Goal: Information Seeking & Learning: Learn about a topic

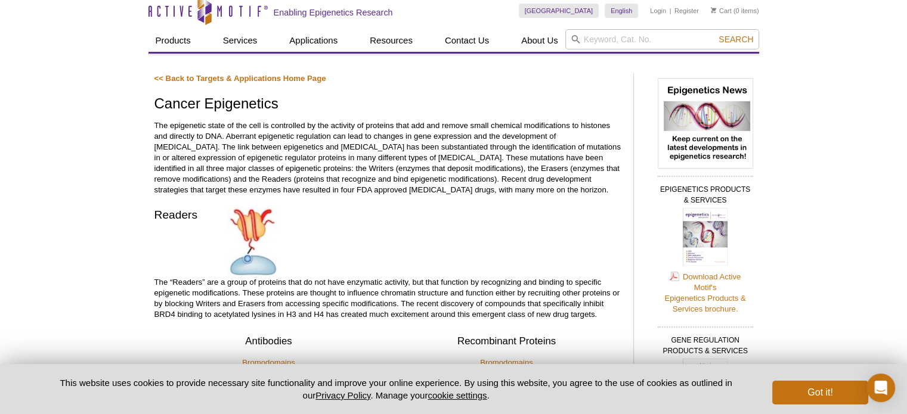
scroll to position [5, 0]
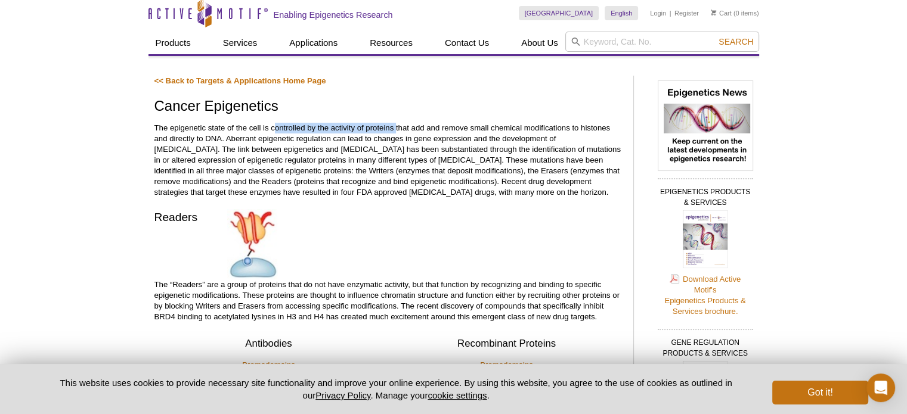
drag, startPoint x: 273, startPoint y: 128, endPoint x: 395, endPoint y: 122, distance: 121.7
click at [395, 123] on p "The epigenetic state of the cell is controlled by the activity of proteins that…" at bounding box center [387, 160] width 467 height 75
drag, startPoint x: 270, startPoint y: 126, endPoint x: 336, endPoint y: 132, distance: 65.8
drag, startPoint x: 336, startPoint y: 132, endPoint x: 249, endPoint y: 123, distance: 87.5
click at [249, 123] on p "The epigenetic state of the cell is controlled by the activity of proteins that…" at bounding box center [387, 160] width 467 height 75
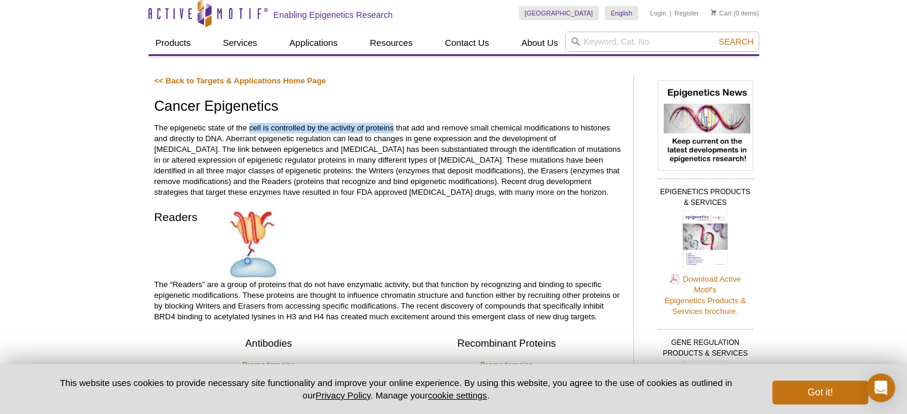
drag, startPoint x: 249, startPoint y: 123, endPoint x: 379, endPoint y: 130, distance: 130.7
click at [379, 130] on p "The epigenetic state of the cell is controlled by the activity of proteins that…" at bounding box center [387, 160] width 467 height 75
click at [412, 129] on p "The epigenetic state of the cell is controlled by the activity of proteins that…" at bounding box center [387, 160] width 467 height 75
drag, startPoint x: 249, startPoint y: 123, endPoint x: 223, endPoint y: 138, distance: 30.2
click at [223, 138] on p "The epigenetic state of the cell is controlled by the activity of proteins that…" at bounding box center [387, 160] width 467 height 75
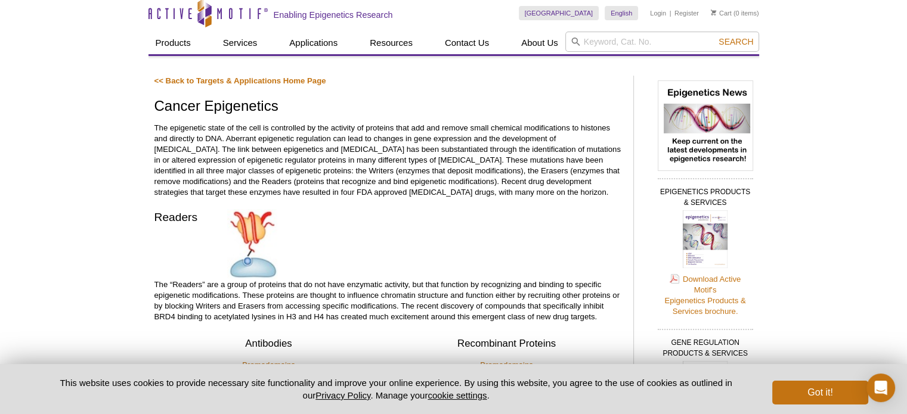
click at [558, 76] on p "<< Back to Targets & Applications Home Page" at bounding box center [387, 81] width 467 height 11
drag, startPoint x: 169, startPoint y: 125, endPoint x: 260, endPoint y: 126, distance: 91.2
click at [260, 126] on p "The epigenetic state of the cell is controlled by the activity of proteins that…" at bounding box center [387, 160] width 467 height 75
copy p "epigenetic state of the cell"
drag, startPoint x: 241, startPoint y: 138, endPoint x: 226, endPoint y: 139, distance: 14.9
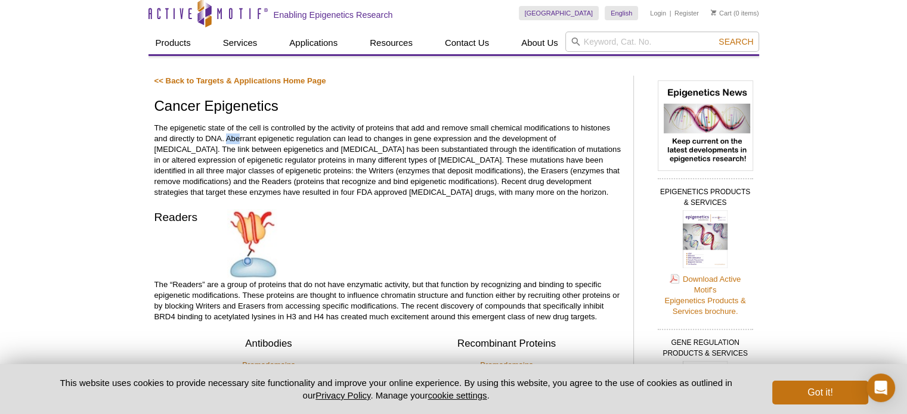
click at [226, 139] on p "The epigenetic state of the cell is controlled by the activity of proteins that…" at bounding box center [387, 160] width 467 height 75
drag, startPoint x: 226, startPoint y: 139, endPoint x: 253, endPoint y: 138, distance: 27.4
click at [253, 138] on p "The epigenetic state of the cell is controlled by the activity of proteins that…" at bounding box center [387, 160] width 467 height 75
click at [255, 134] on p "The epigenetic state of the cell is controlled by the activity of proteins that…" at bounding box center [387, 160] width 467 height 75
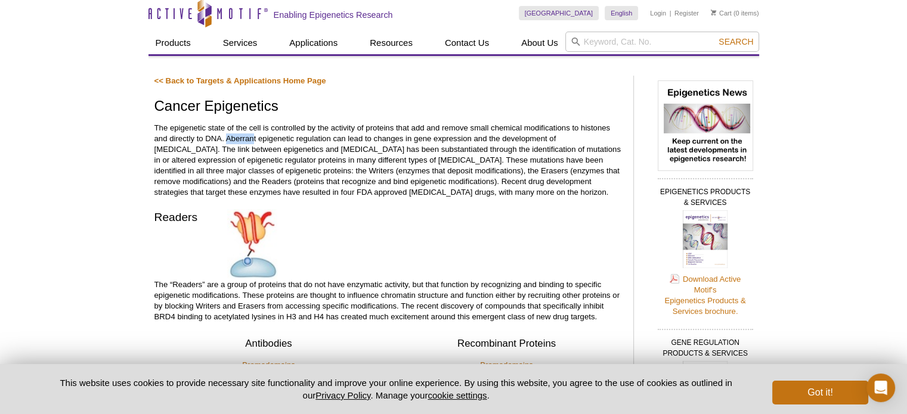
drag, startPoint x: 255, startPoint y: 134, endPoint x: 226, endPoint y: 134, distance: 28.0
click at [226, 134] on p "The epigenetic state of the cell is controlled by the activity of proteins that…" at bounding box center [387, 160] width 467 height 75
drag, startPoint x: 225, startPoint y: 137, endPoint x: 255, endPoint y: 138, distance: 29.8
click at [255, 138] on p "The epigenetic state of the cell is controlled by the activity of proteins that…" at bounding box center [387, 160] width 467 height 75
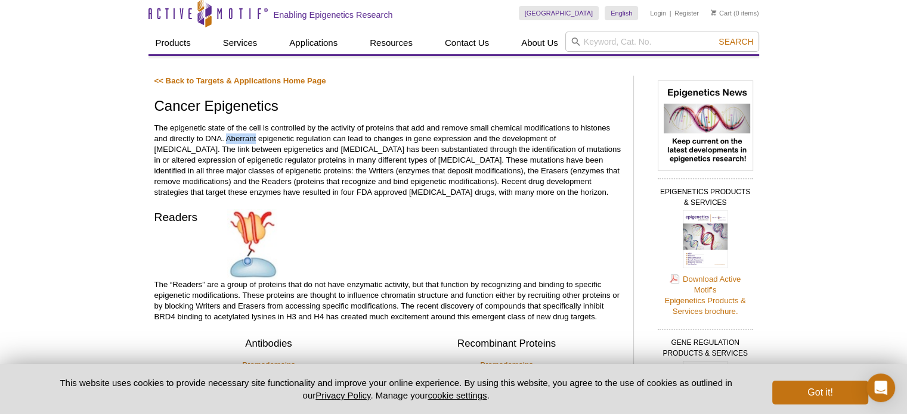
copy p "Aberrant"
drag, startPoint x: 449, startPoint y: 147, endPoint x: 215, endPoint y: 160, distance: 234.6
click at [215, 160] on p "The epigenetic state of the cell is controlled by the activity of proteins that…" at bounding box center [387, 160] width 467 height 75
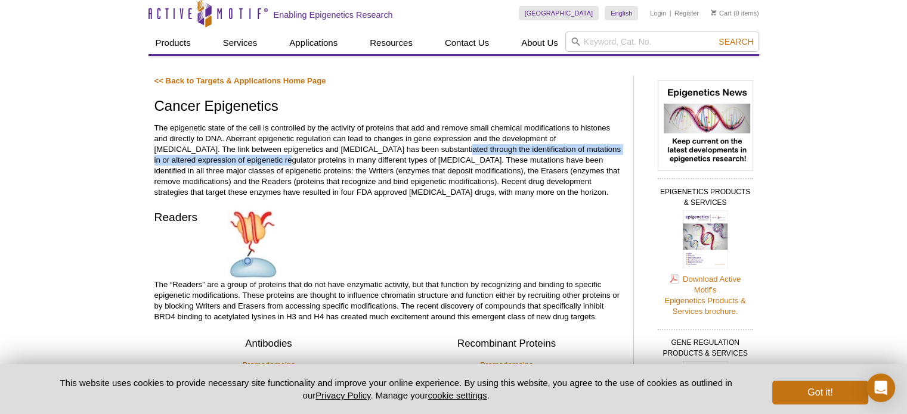
drag, startPoint x: 393, startPoint y: 146, endPoint x: 216, endPoint y: 160, distance: 177.6
click at [216, 160] on p "The epigenetic state of the cell is controlled by the activity of proteins that…" at bounding box center [387, 160] width 467 height 75
copy p "identification of mutations in or altered expression of epigenetic regulator pr…"
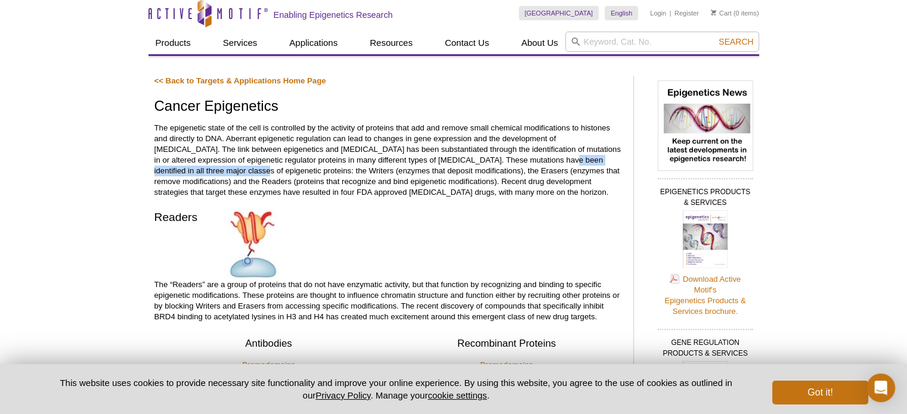
drag, startPoint x: 484, startPoint y: 157, endPoint x: 180, endPoint y: 166, distance: 304.1
click at [180, 166] on p "The epigenetic state of the cell is controlled by the activity of proteins that…" at bounding box center [387, 160] width 467 height 75
copy p "three major classes of epigenetic proteins"
drag, startPoint x: 226, startPoint y: 171, endPoint x: 354, endPoint y: 166, distance: 128.2
click at [354, 166] on p "The epigenetic state of the cell is controlled by the activity of proteins that…" at bounding box center [387, 160] width 467 height 75
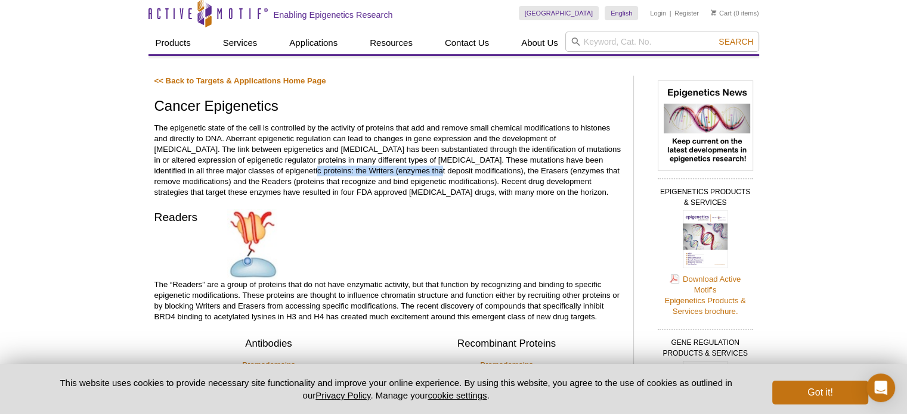
copy p "(enzymes that deposit modifications)"
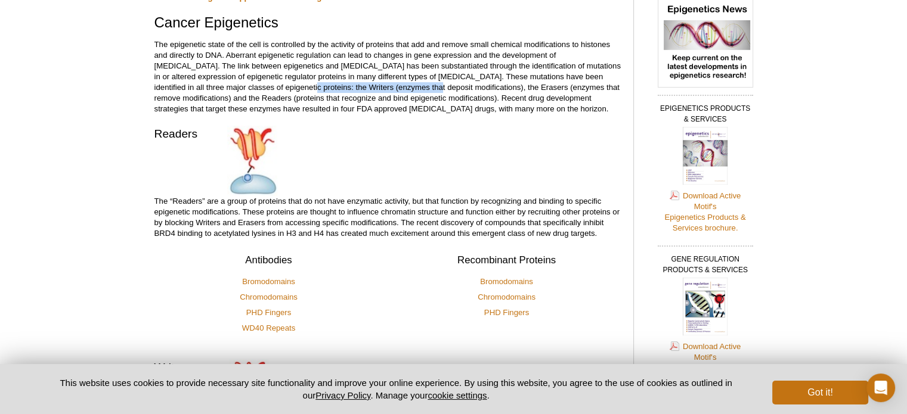
scroll to position [91, 0]
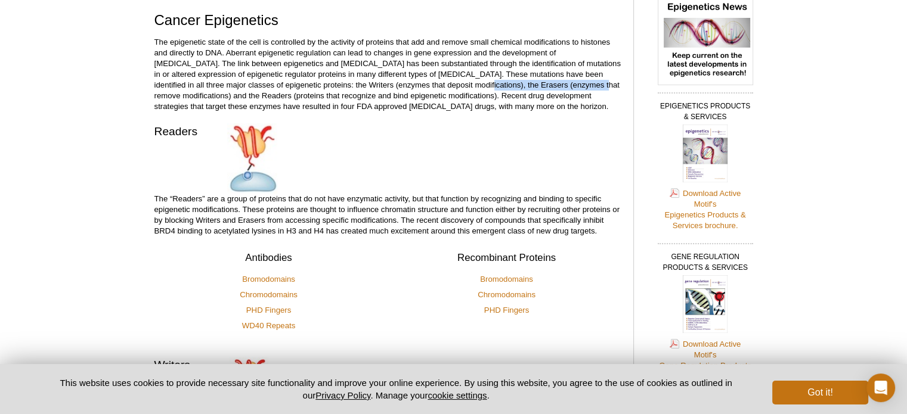
drag, startPoint x: 403, startPoint y: 84, endPoint x: 527, endPoint y: 85, distance: 124.0
click at [527, 85] on p "The epigenetic state of the cell is controlled by the activity of proteins that…" at bounding box center [387, 74] width 467 height 75
copy p "enzymes that remove modifications"
click at [520, 159] on div "Readers The “Readers” are a group of proteins that do not have enzymatic activi…" at bounding box center [387, 179] width 467 height 113
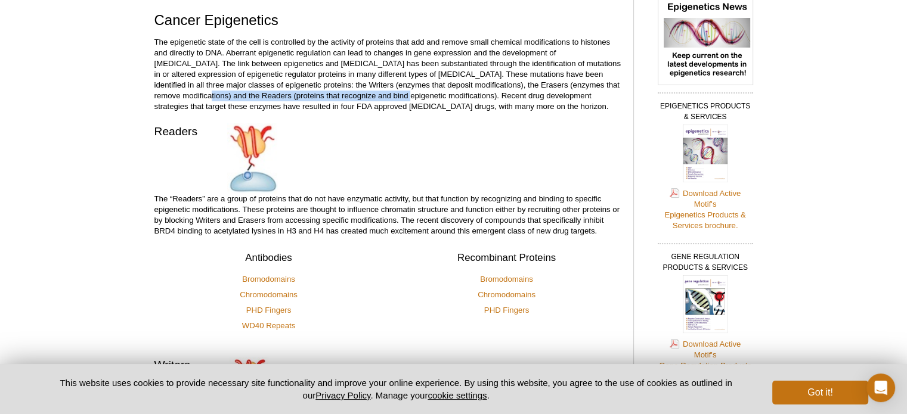
drag, startPoint x: 157, startPoint y: 92, endPoint x: 354, endPoint y: 92, distance: 196.7
click at [354, 92] on p "The epigenetic state of the cell is controlled by the activity of proteins that…" at bounding box center [387, 74] width 467 height 75
copy p "proteins that recognize and bind epigenetic modifications"
click at [440, 142] on div "Readers The “Readers” are a group of proteins that do not have enzymatic activi…" at bounding box center [387, 179] width 467 height 113
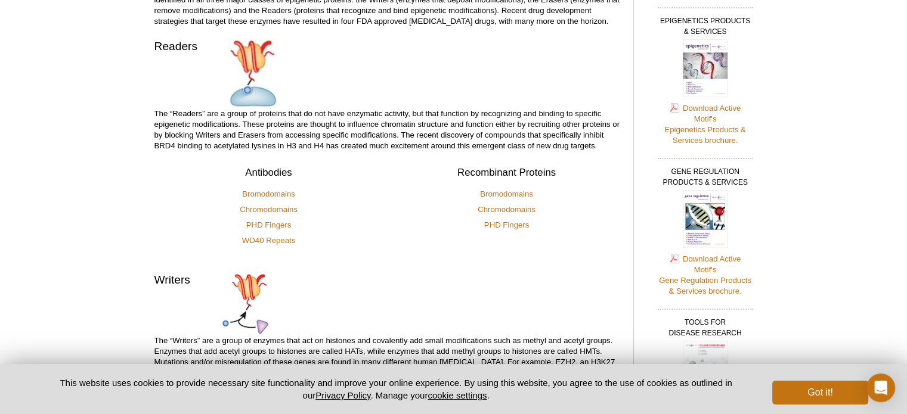
scroll to position [174, 0]
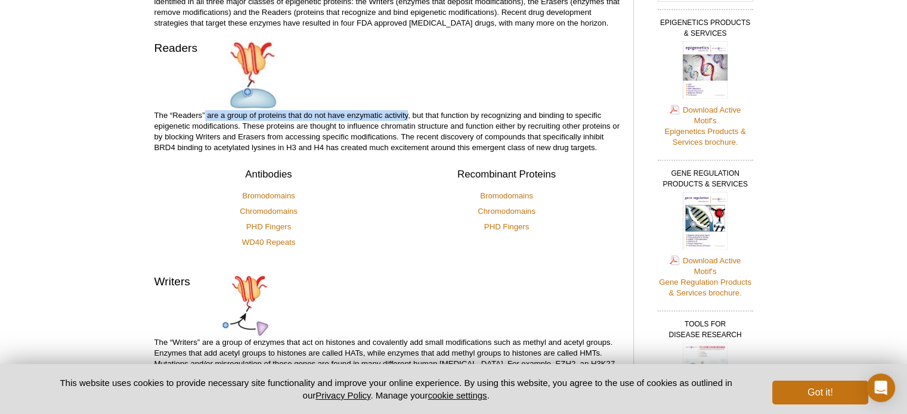
drag, startPoint x: 205, startPoint y: 112, endPoint x: 408, endPoint y: 104, distance: 203.4
click at [408, 104] on div "Readers The “Readers” are a group of proteins that do not have enzymatic activi…" at bounding box center [387, 96] width 467 height 113
copy p "are a group of proteins that do not have enzymatic activity"
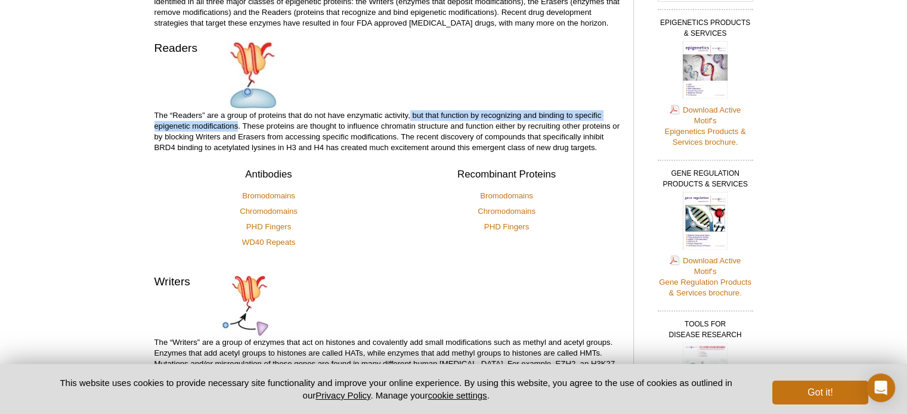
drag, startPoint x: 411, startPoint y: 117, endPoint x: 238, endPoint y: 121, distance: 172.3
click at [238, 121] on p "The “Readers” are a group of proteins that do not have enzymatic activity, but …" at bounding box center [387, 131] width 467 height 43
copy p "but that function by recognizing and binding to specific epigenetic modificatio…"
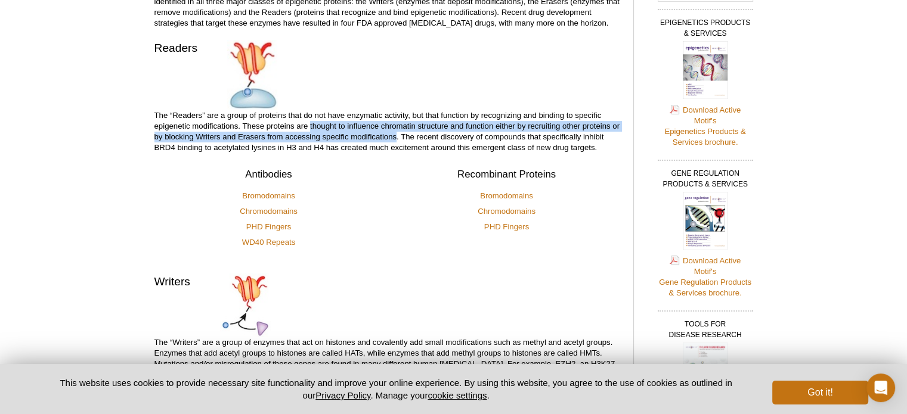
drag, startPoint x: 310, startPoint y: 123, endPoint x: 395, endPoint y: 134, distance: 85.3
click at [395, 134] on p "The “Readers” are a group of proteins that do not have enzymatic activity, but …" at bounding box center [387, 131] width 467 height 43
copy p "thought to influence chromatin structure and function either by recruiting othe…"
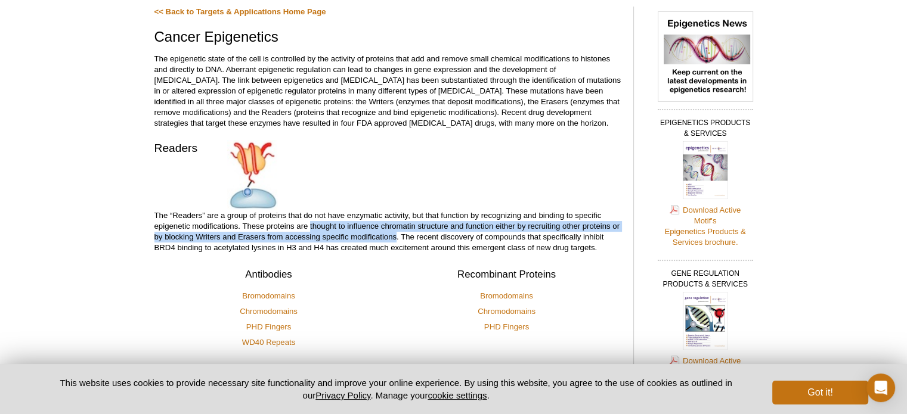
scroll to position [68, 0]
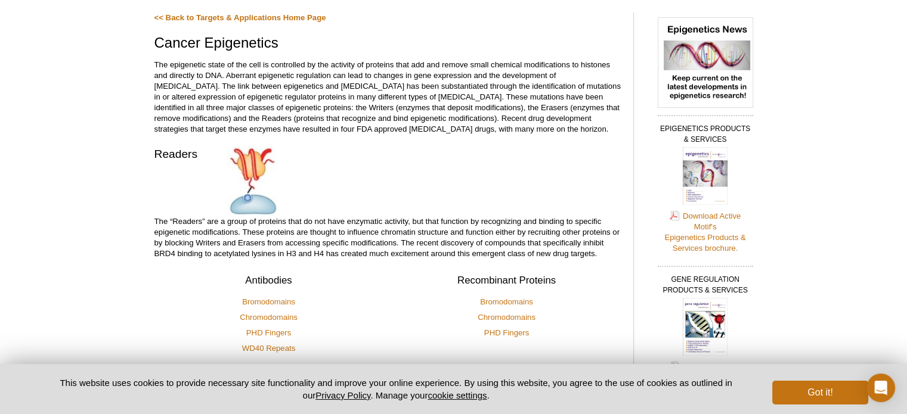
click at [451, 182] on div "Readers The “Readers” are a group of proteins that do not have enzymatic activi…" at bounding box center [387, 202] width 467 height 113
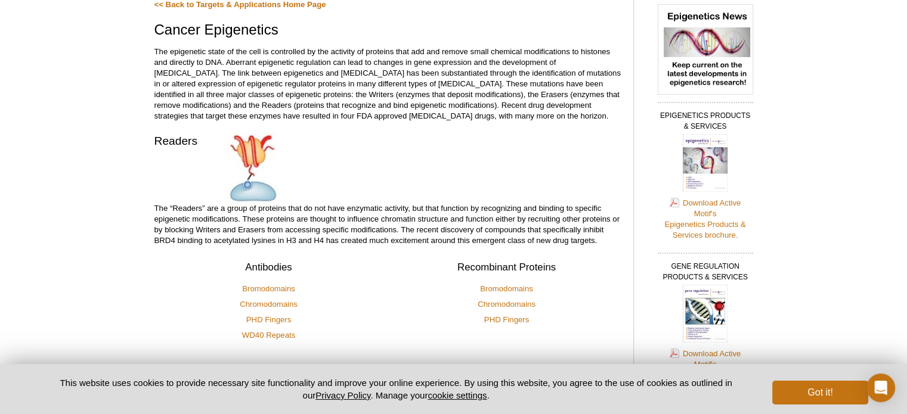
scroll to position [80, 0]
click at [298, 201] on div "Readers The “Readers” are a group of proteins that do not have enzymatic activi…" at bounding box center [387, 190] width 467 height 113
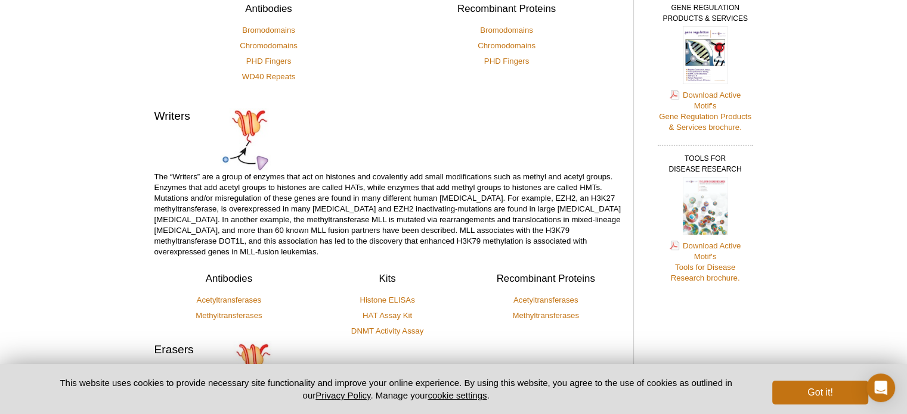
scroll to position [340, 0]
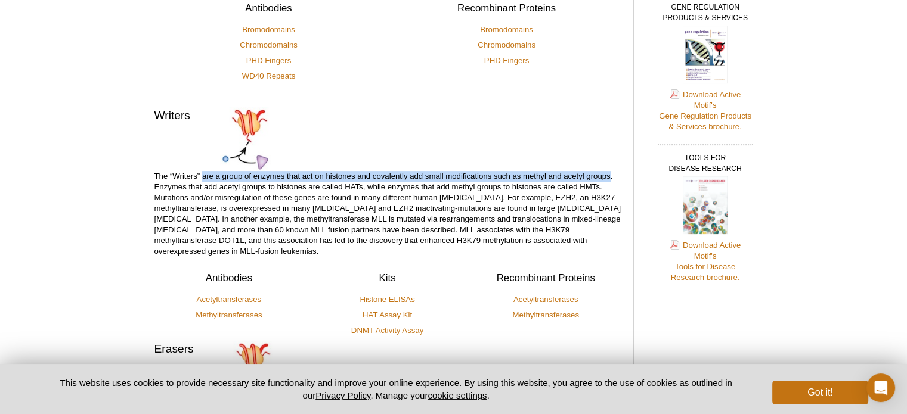
drag, startPoint x: 201, startPoint y: 176, endPoint x: 610, endPoint y: 177, distance: 408.9
click at [610, 177] on p "The “Writers” are a group of enzymes that act on histones and covalently add sm…" at bounding box center [387, 214] width 467 height 86
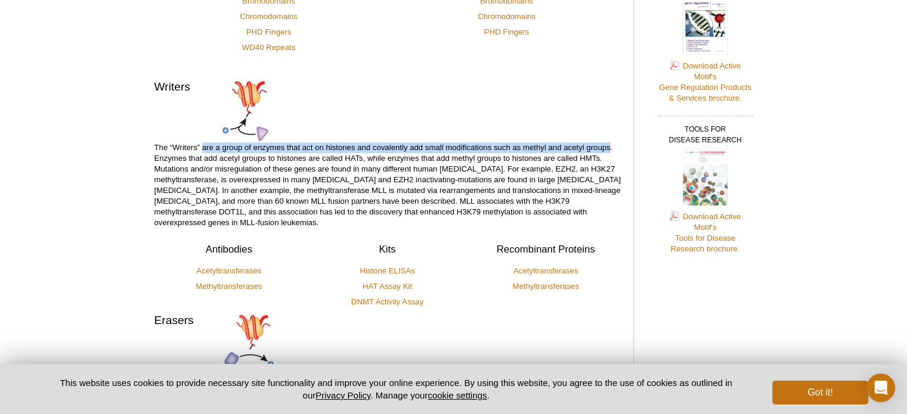
scroll to position [386, 0]
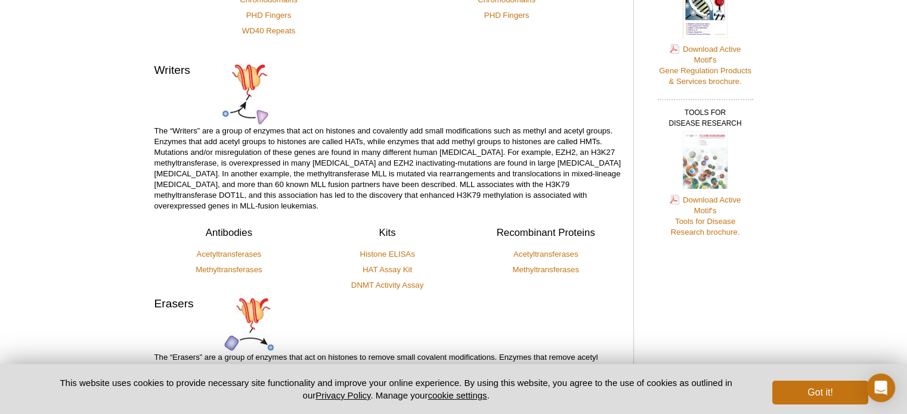
click at [275, 172] on p "The “Writers” are a group of enzymes that act on histones and covalently add sm…" at bounding box center [387, 169] width 467 height 86
drag, startPoint x: 373, startPoint y: 130, endPoint x: 408, endPoint y: 133, distance: 34.7
click at [408, 133] on p "The “Writers” are a group of enzymes that act on histones and covalently add sm…" at bounding box center [387, 169] width 467 height 86
click at [433, 226] on h3 "Kits" at bounding box center [387, 233] width 150 height 14
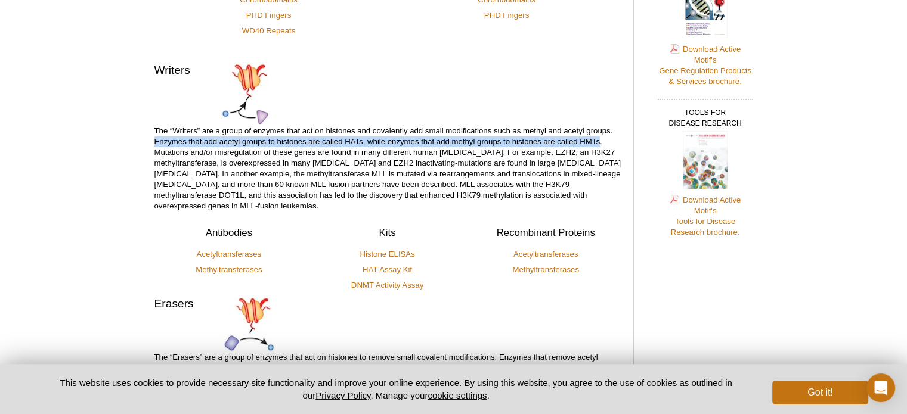
drag, startPoint x: 154, startPoint y: 142, endPoint x: 599, endPoint y: 138, distance: 445.3
click at [599, 138] on p "The “Writers” are a group of enzymes that act on histones and covalently add sm…" at bounding box center [387, 169] width 467 height 86
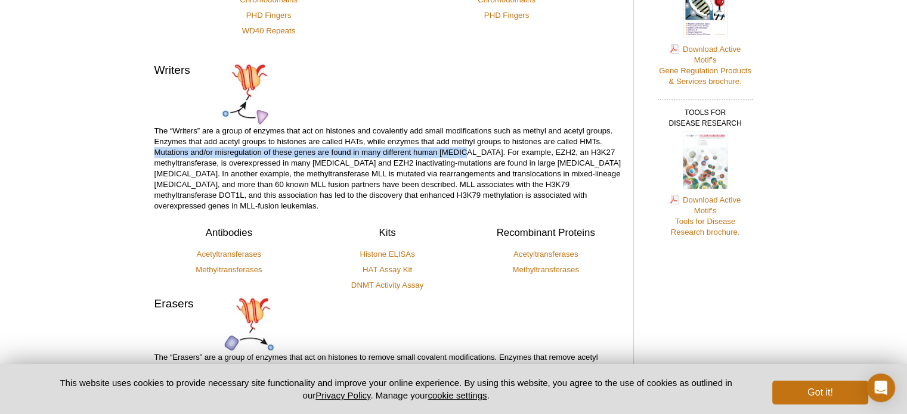
drag, startPoint x: 153, startPoint y: 150, endPoint x: 463, endPoint y: 150, distance: 309.9
click at [463, 150] on div "<< Back to Targets & Applications Home Page [MEDICAL_DATA] Epigenetics The epig…" at bounding box center [396, 92] width 497 height 809
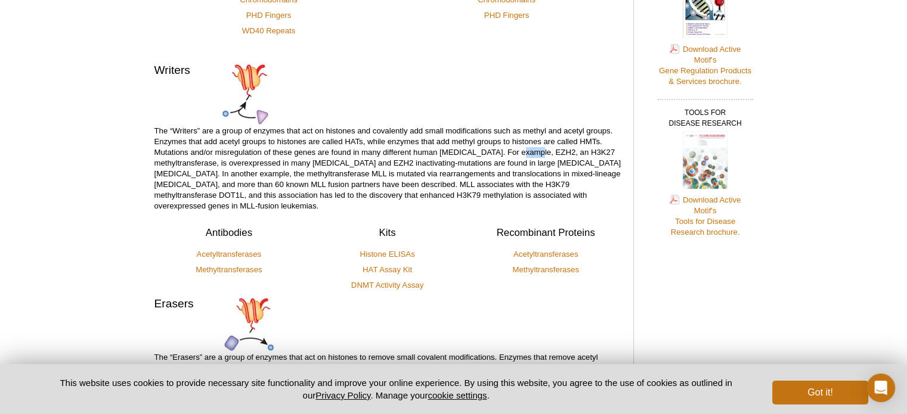
drag, startPoint x: 516, startPoint y: 150, endPoint x: 534, endPoint y: 151, distance: 18.5
click at [534, 151] on p "The “Writers” are a group of enzymes that act on histones and covalently add sm…" at bounding box center [387, 169] width 467 height 86
click at [408, 111] on div "Writers The “Writers” are a group of enzymes that act on histones and covalentl…" at bounding box center [387, 137] width 467 height 150
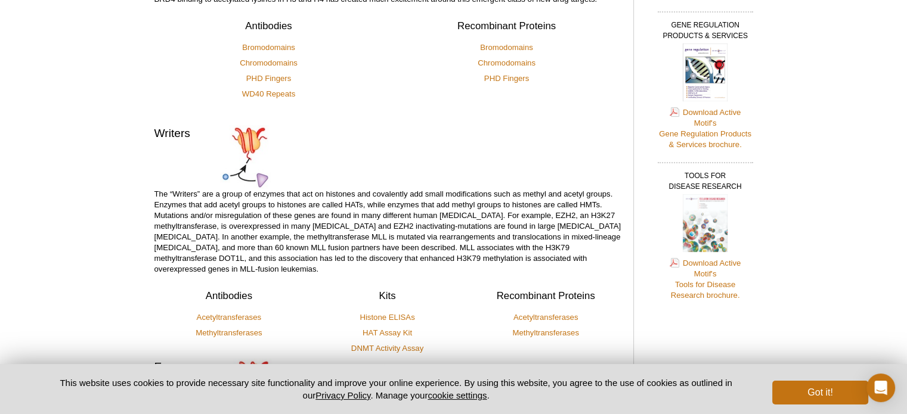
scroll to position [322, 0]
click at [393, 126] on div "Writers The “Writers” are a group of enzymes that act on histones and covalentl…" at bounding box center [387, 201] width 467 height 150
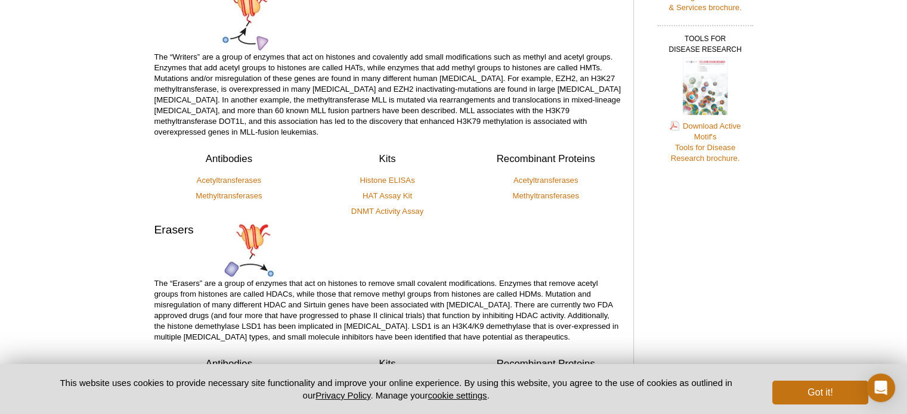
scroll to position [588, 0]
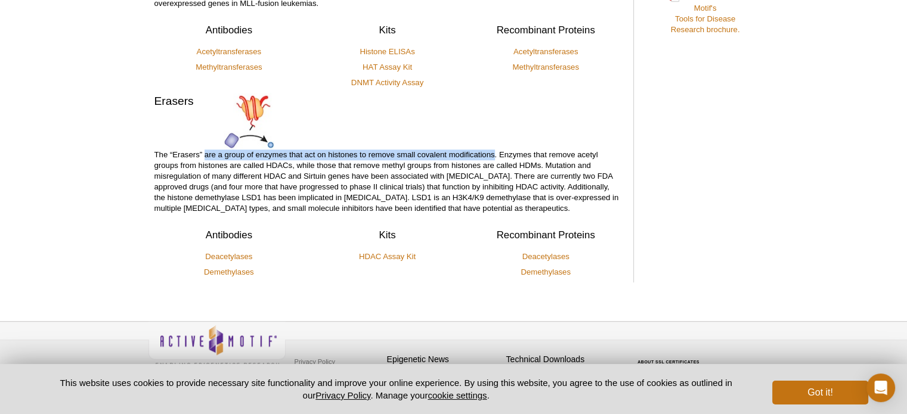
drag, startPoint x: 203, startPoint y: 144, endPoint x: 495, endPoint y: 133, distance: 292.3
click at [495, 133] on div "Erasers The “Erasers” are a group of enzymes that act on histones to remove sma…" at bounding box center [387, 153] width 467 height 121
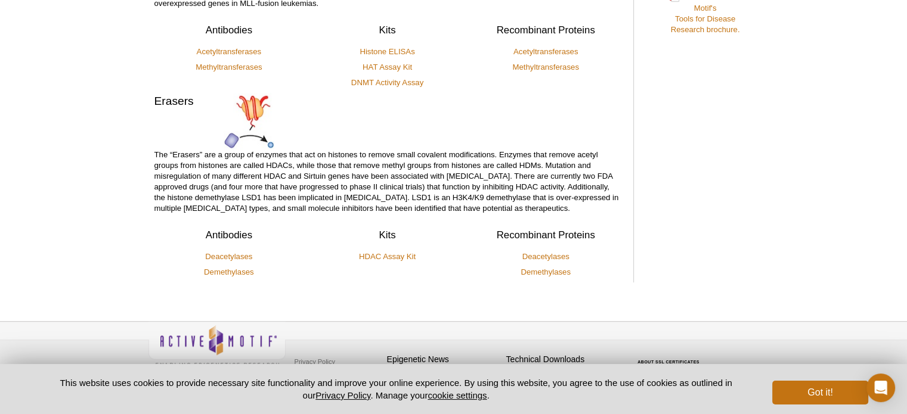
click at [565, 131] on div "Erasers The “Erasers” are a group of enzymes that act on histones to remove sma…" at bounding box center [387, 153] width 467 height 121
drag, startPoint x: 549, startPoint y: 141, endPoint x: 556, endPoint y: 140, distance: 7.3
click at [556, 150] on p "The “Erasers” are a group of enzymes that act on histones to remove small coval…" at bounding box center [387, 182] width 467 height 64
click at [548, 150] on p "The “Erasers” are a group of enzymes that act on histones to remove small coval…" at bounding box center [387, 182] width 467 height 64
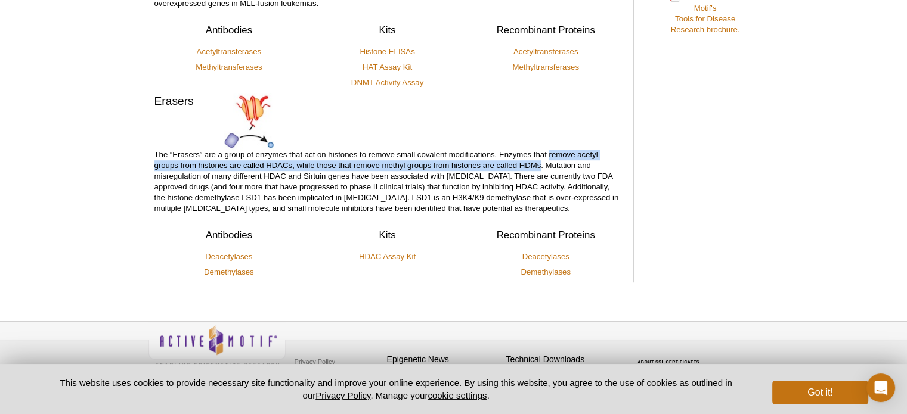
drag, startPoint x: 548, startPoint y: 140, endPoint x: 541, endPoint y: 151, distance: 13.7
click at [541, 151] on p "The “Erasers” are a group of enzymes that act on histones to remove small coval…" at bounding box center [387, 182] width 467 height 64
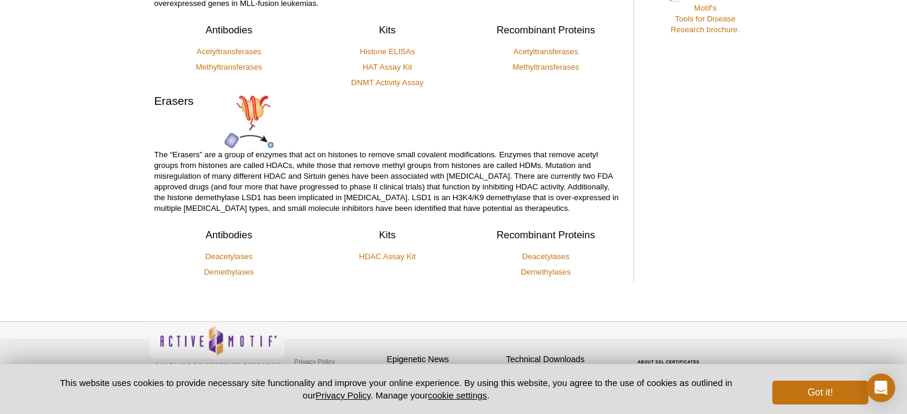
click at [592, 166] on p "The “Erasers” are a group of enzymes that act on histones to remove small coval…" at bounding box center [387, 182] width 467 height 64
click at [544, 153] on p "The “Erasers” are a group of enzymes that act on histones to remove small coval…" at bounding box center [387, 182] width 467 height 64
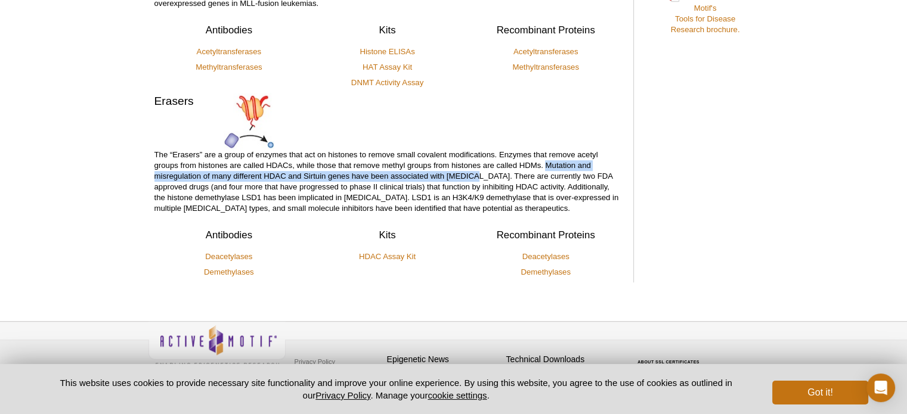
drag, startPoint x: 545, startPoint y: 154, endPoint x: 471, endPoint y: 163, distance: 74.4
click at [471, 163] on p "The “Erasers” are a group of enzymes that act on histones to remove small coval…" at bounding box center [387, 182] width 467 height 64
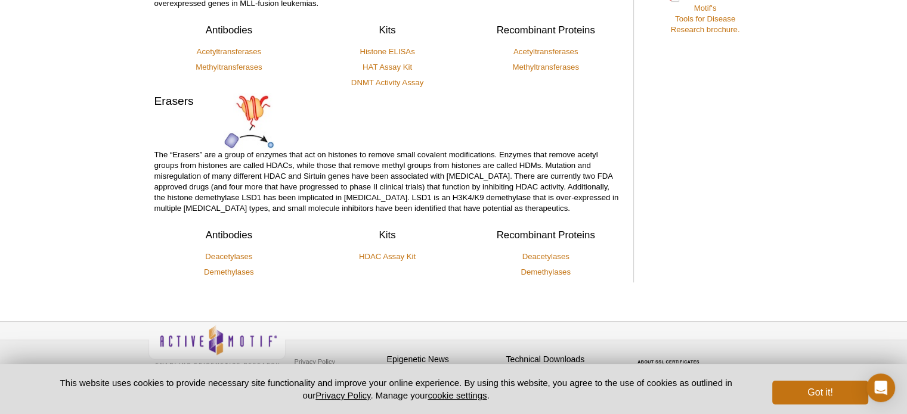
click at [479, 171] on p "The “Erasers” are a group of enzymes that act on histones to remove small coval…" at bounding box center [387, 182] width 467 height 64
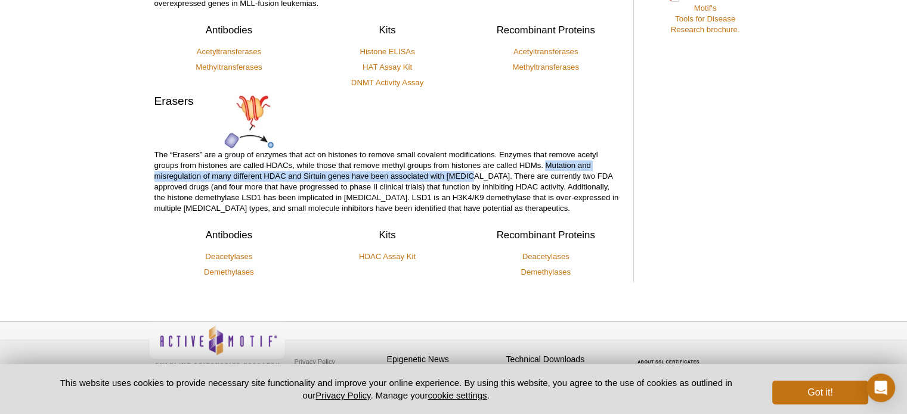
drag, startPoint x: 470, startPoint y: 164, endPoint x: 545, endPoint y: 154, distance: 76.3
click at [545, 154] on p "The “Erasers” are a group of enzymes that act on histones to remove small coval…" at bounding box center [387, 182] width 467 height 64
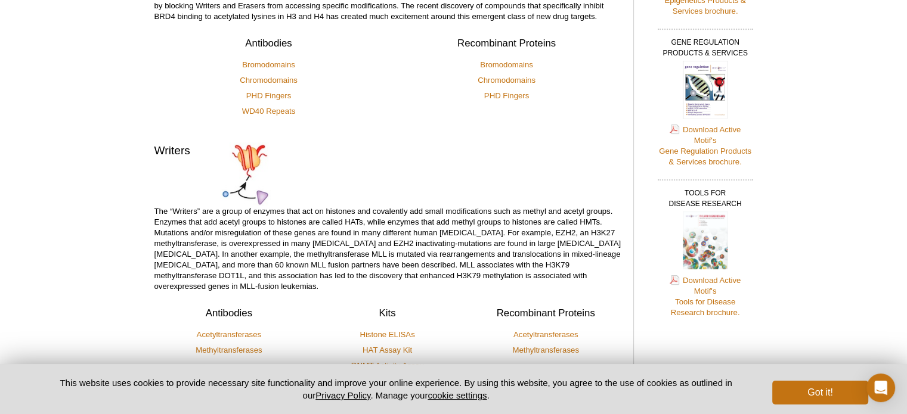
scroll to position [303, 0]
